Goal: Transaction & Acquisition: Purchase product/service

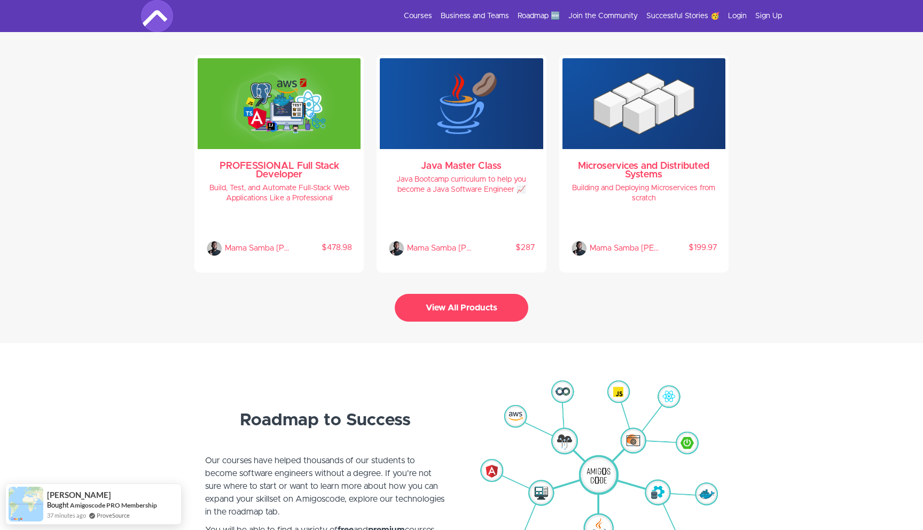
scroll to position [2290, 0]
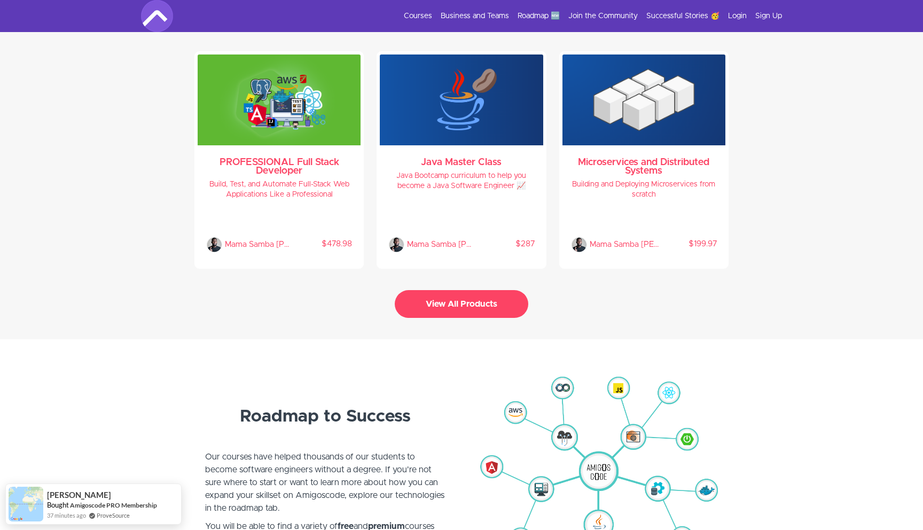
click at [450, 292] on button "View All Products" at bounding box center [462, 304] width 134 height 28
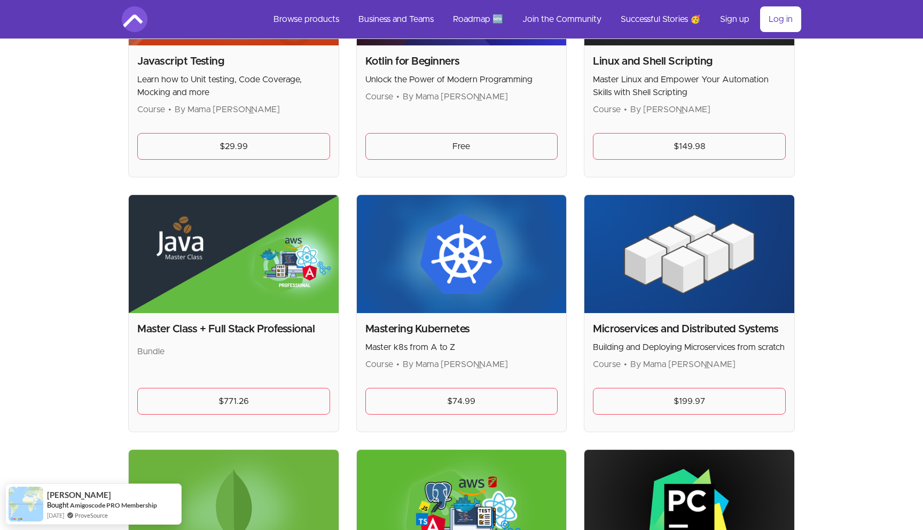
scroll to position [1641, 0]
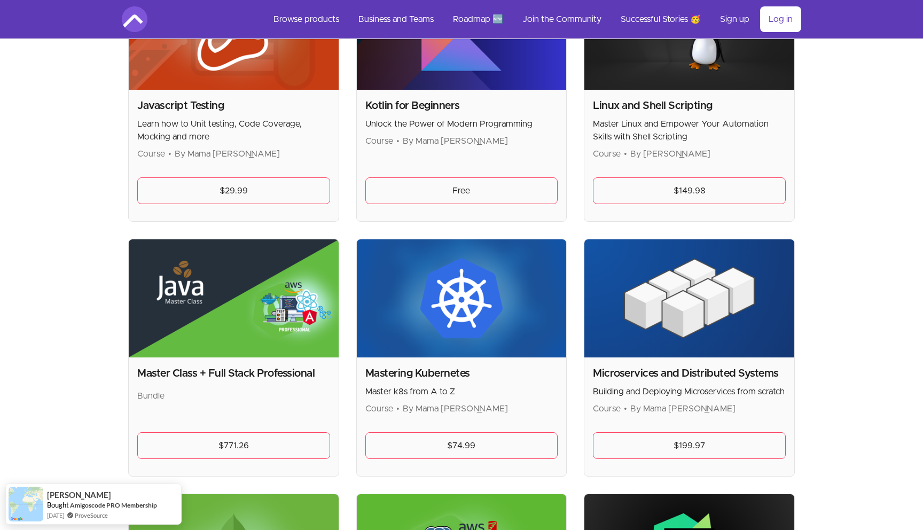
click at [643, 101] on h2 "Linux and Shell Scripting" at bounding box center [689, 105] width 193 height 15
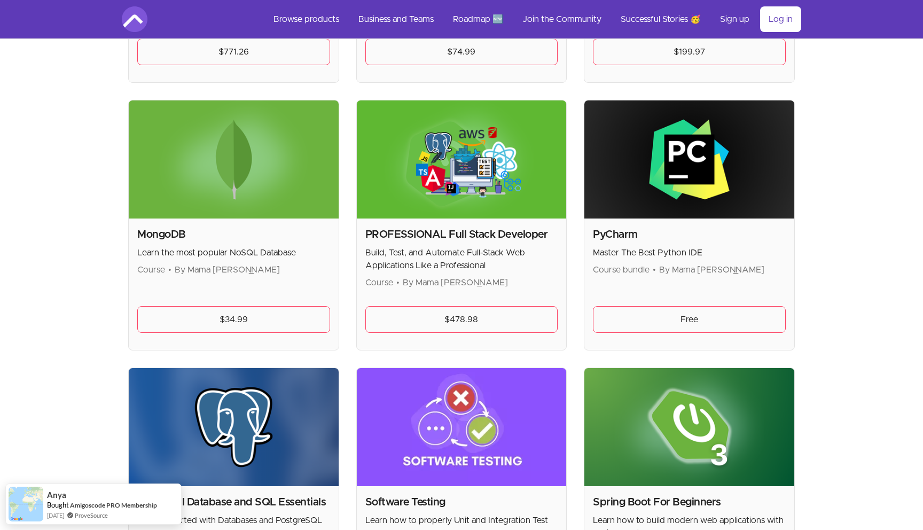
scroll to position [1750, 0]
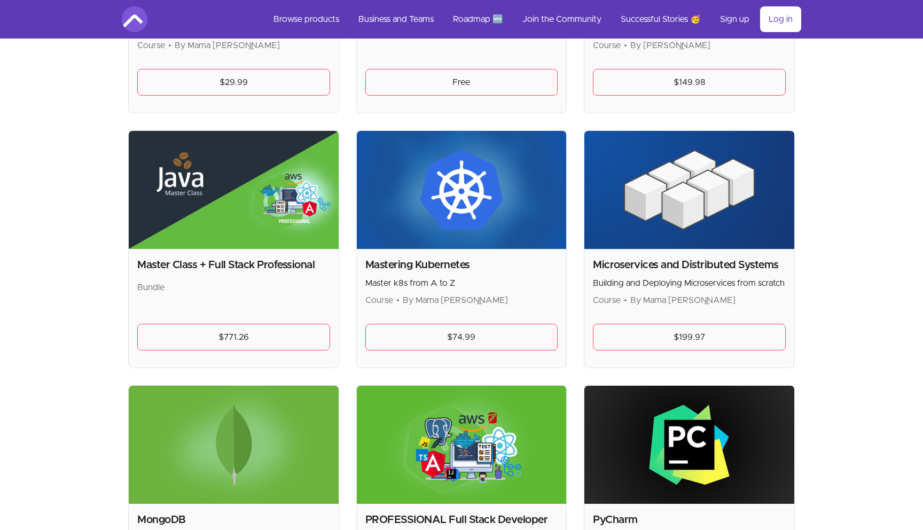
click at [407, 265] on h2 "Mastering Kubernetes" at bounding box center [462, 265] width 193 height 15
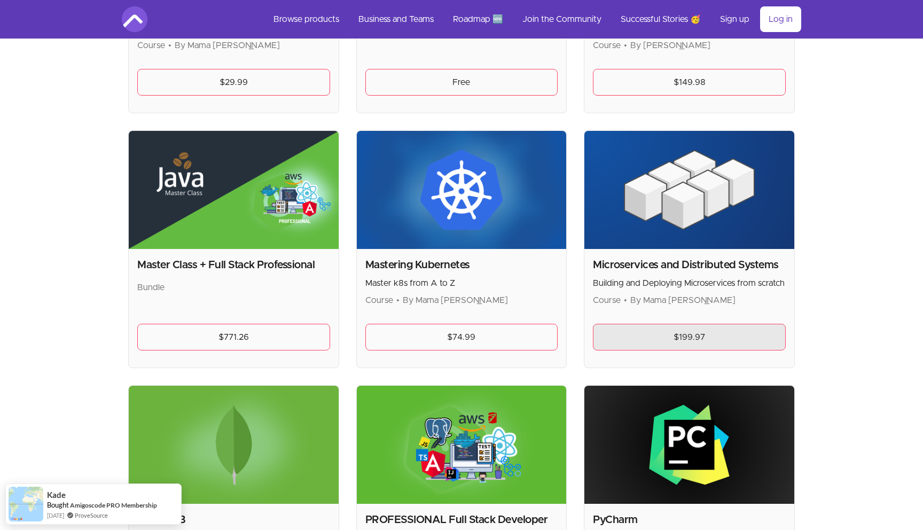
click at [645, 340] on link "$199.97" at bounding box center [689, 337] width 193 height 27
click at [679, 266] on h2 "Microservices and Distributed Systems" at bounding box center [689, 265] width 193 height 15
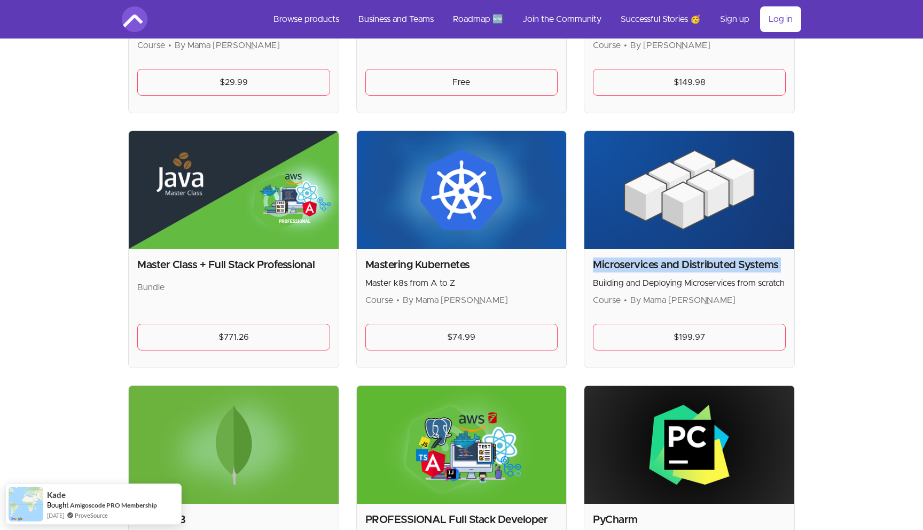
copy h2 "Microservices and Distributed Systems"
click at [405, 272] on div "Mastering Kubernetes Master k8s from A to Z Course • By Mama Samba Braima Nelson" at bounding box center [462, 282] width 193 height 49
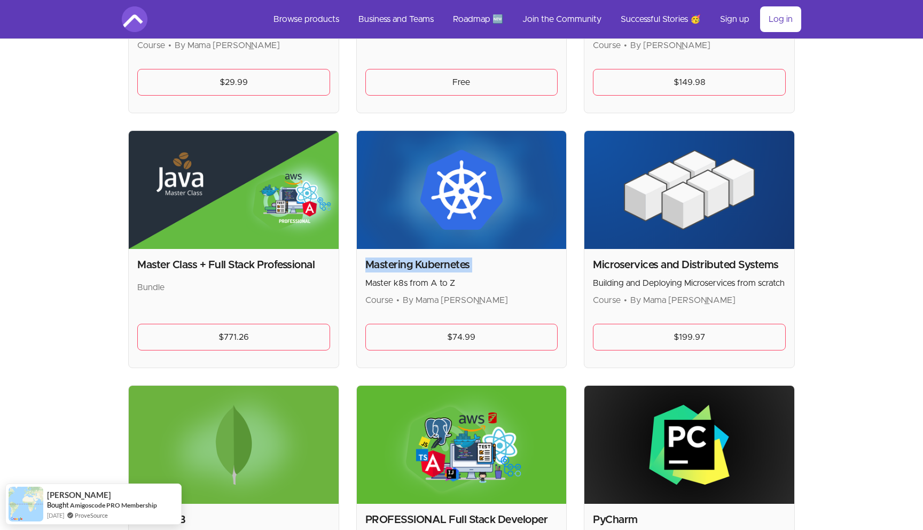
click at [394, 298] on p "Course • By Mama Samba Braima Nelson" at bounding box center [462, 300] width 193 height 13
click at [429, 228] on img at bounding box center [462, 190] width 210 height 118
click at [455, 343] on link "$74.99" at bounding box center [462, 337] width 193 height 27
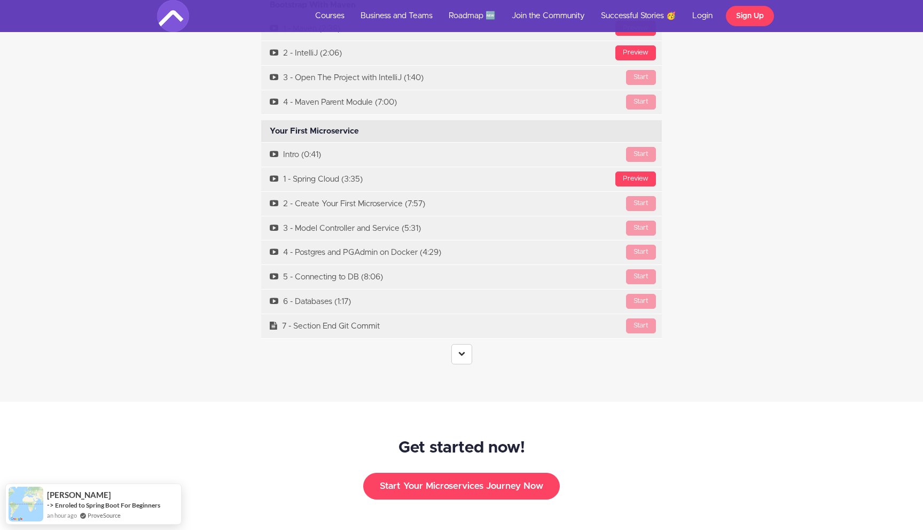
scroll to position [3256, 0]
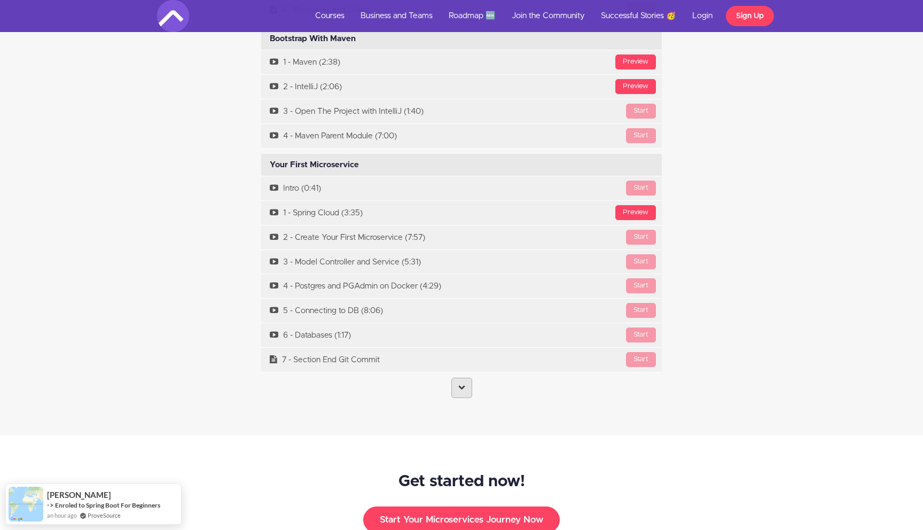
click at [455, 378] on link at bounding box center [462, 388] width 21 height 20
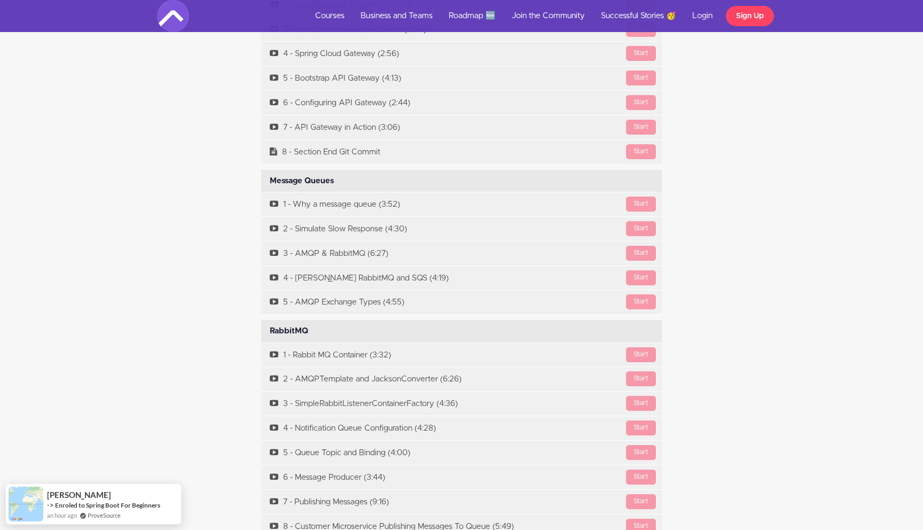
scroll to position [4811, 0]
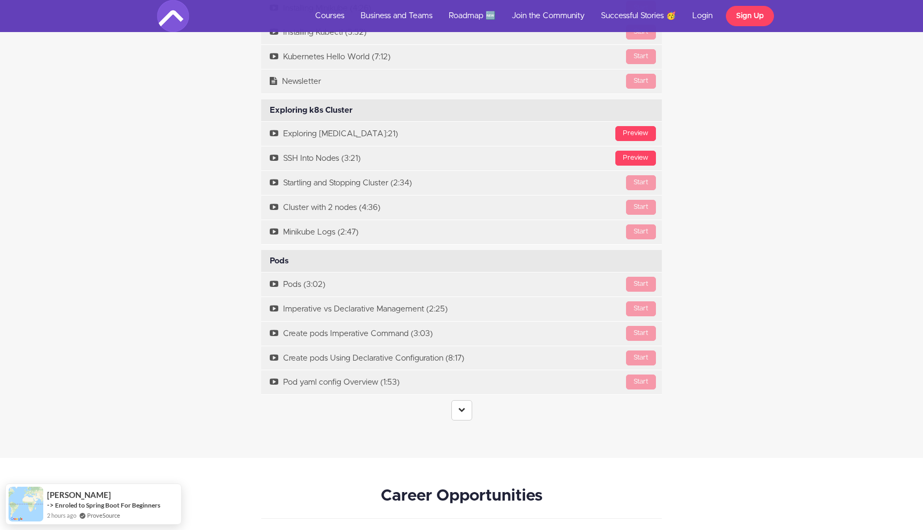
scroll to position [2120, 0]
click at [457, 407] on link at bounding box center [462, 409] width 21 height 20
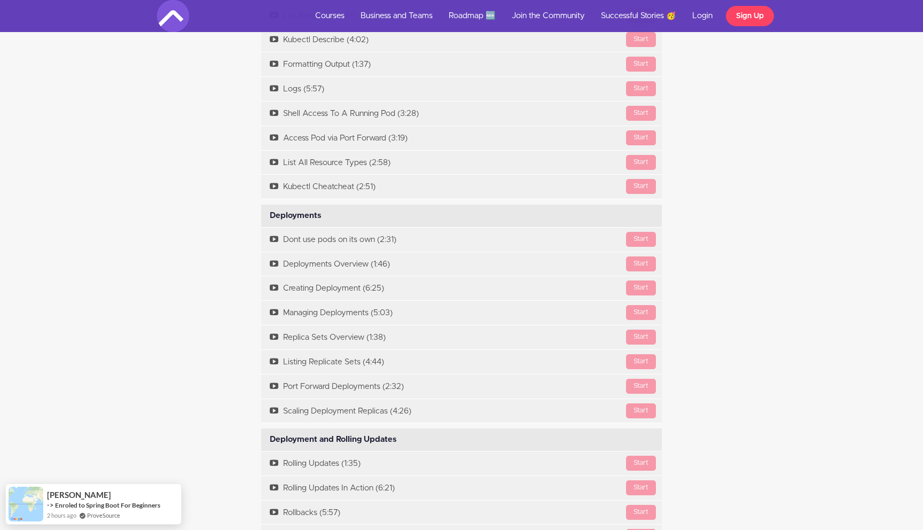
scroll to position [0, 0]
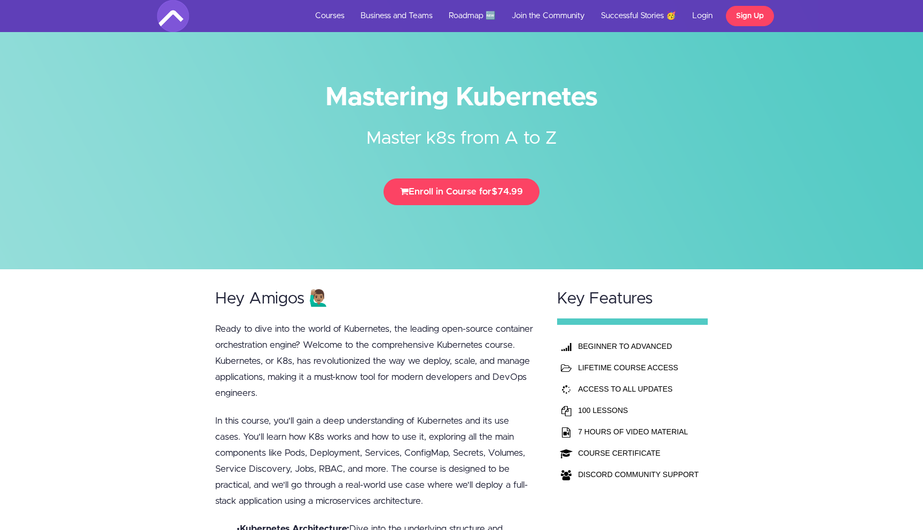
click at [705, 165] on div "Mastering Kubernetes Master k8s from A to Z Enroll in Course for $74.99" at bounding box center [461, 148] width 625 height 136
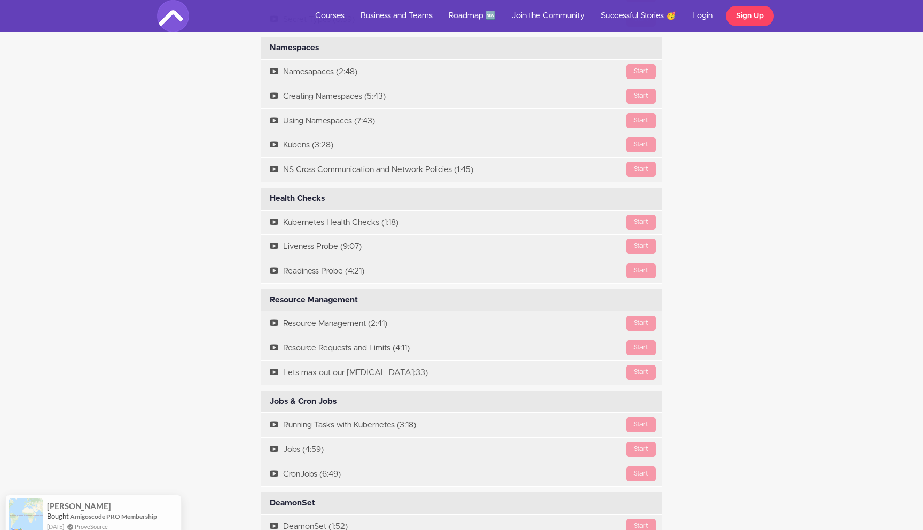
scroll to position [4571, 0]
